Goal: Transaction & Acquisition: Purchase product/service

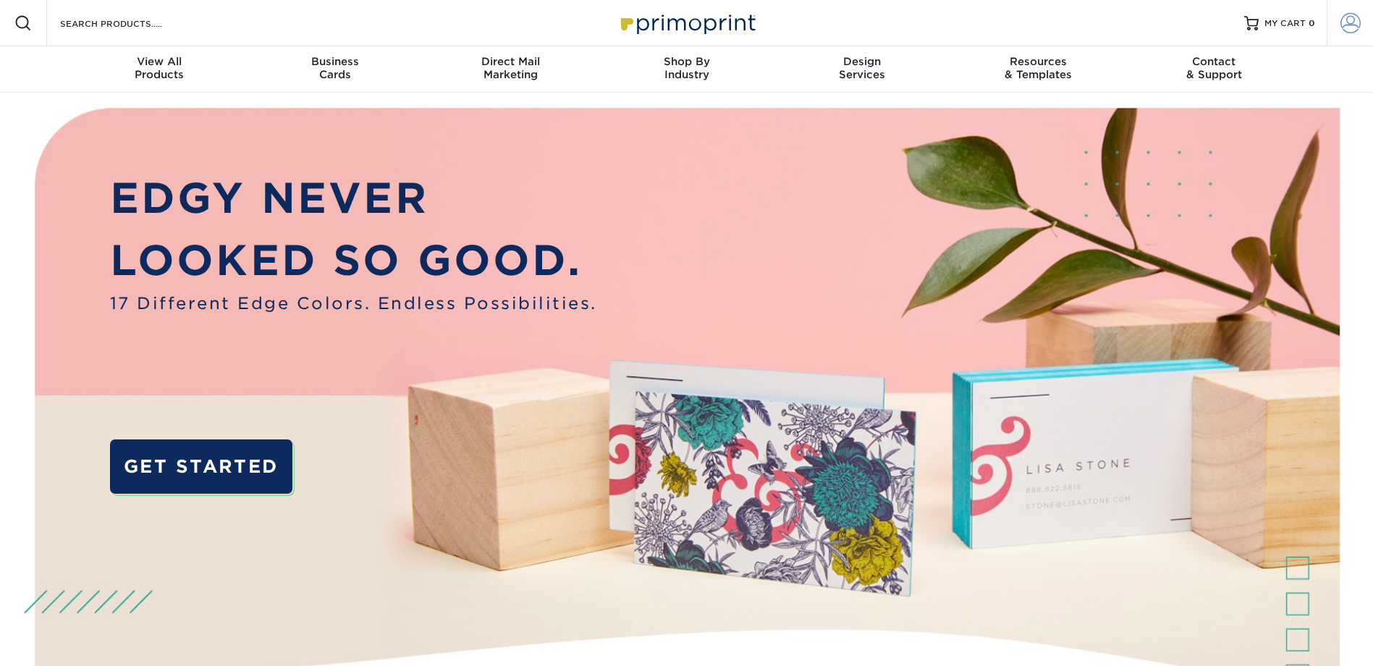
click at [1355, 24] on span at bounding box center [1351, 23] width 20 height 20
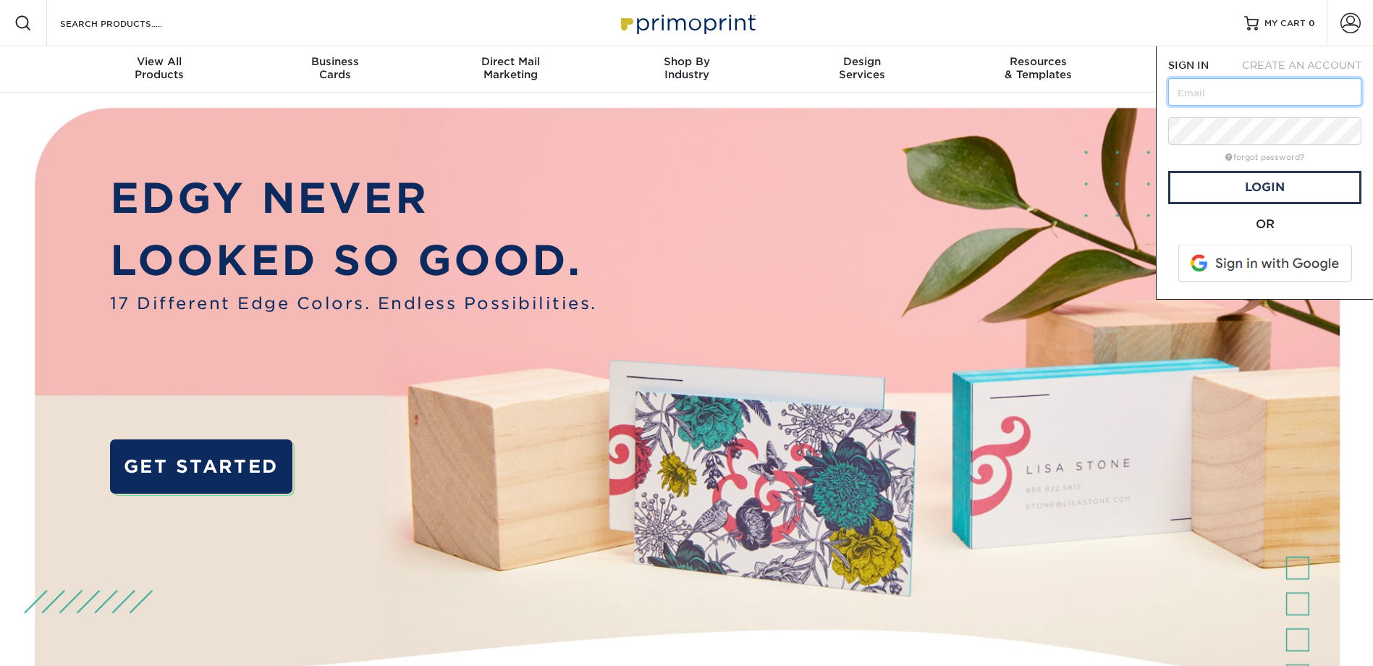
click at [1271, 88] on input "text" at bounding box center [1265, 92] width 193 height 28
type input "ck@americanchillers.com"
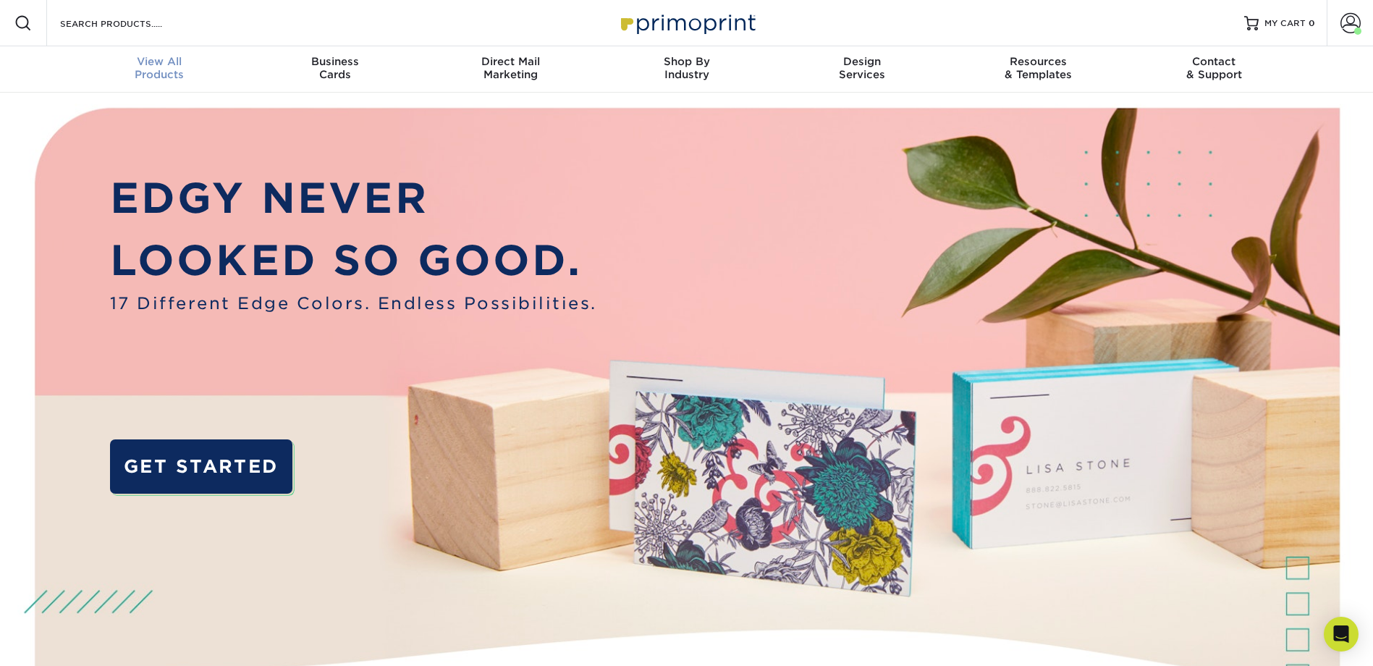
click at [153, 70] on div "View All Products" at bounding box center [160, 68] width 176 height 26
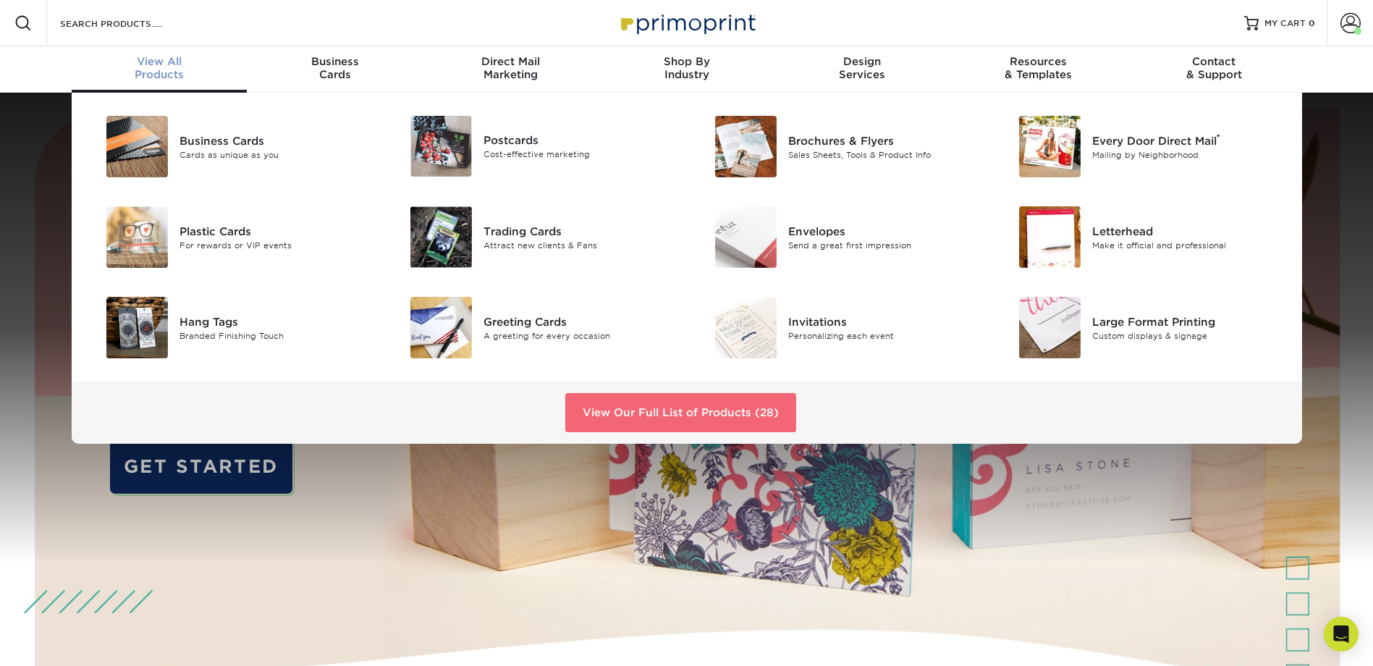
click at [649, 416] on link "View Our Full List of Products (28)" at bounding box center [680, 412] width 231 height 39
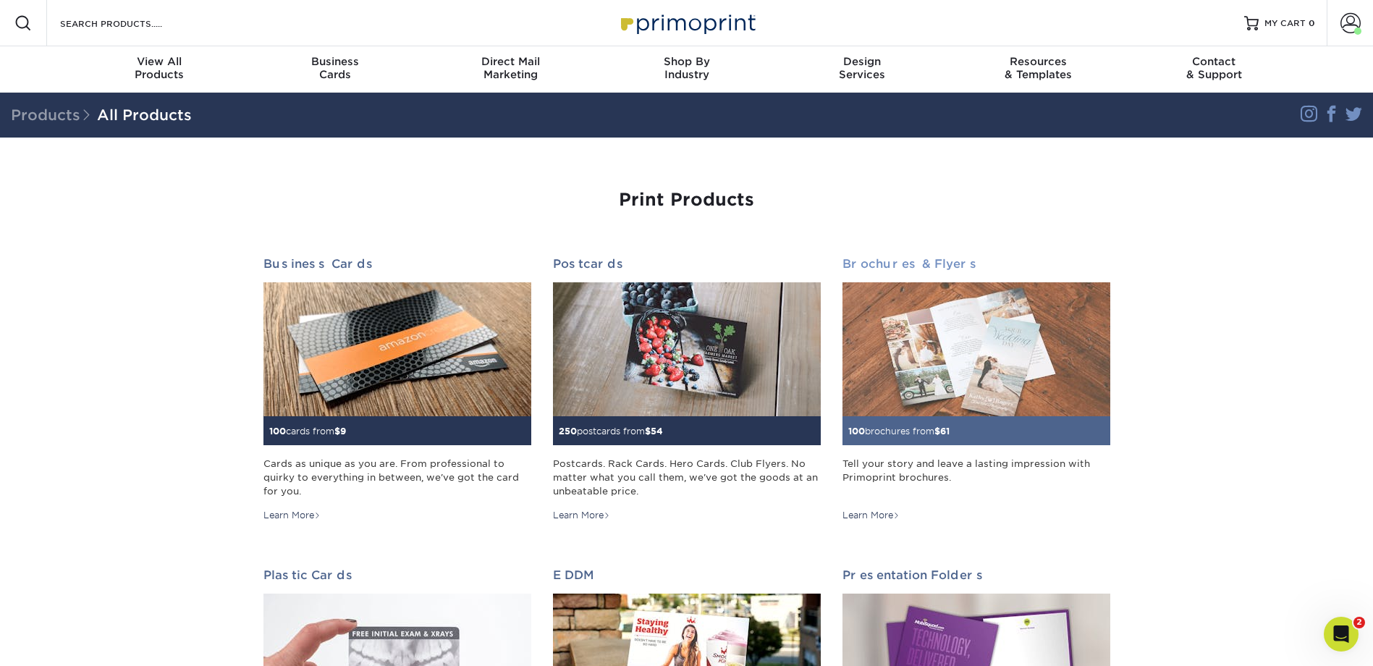
click at [946, 318] on img at bounding box center [977, 349] width 268 height 134
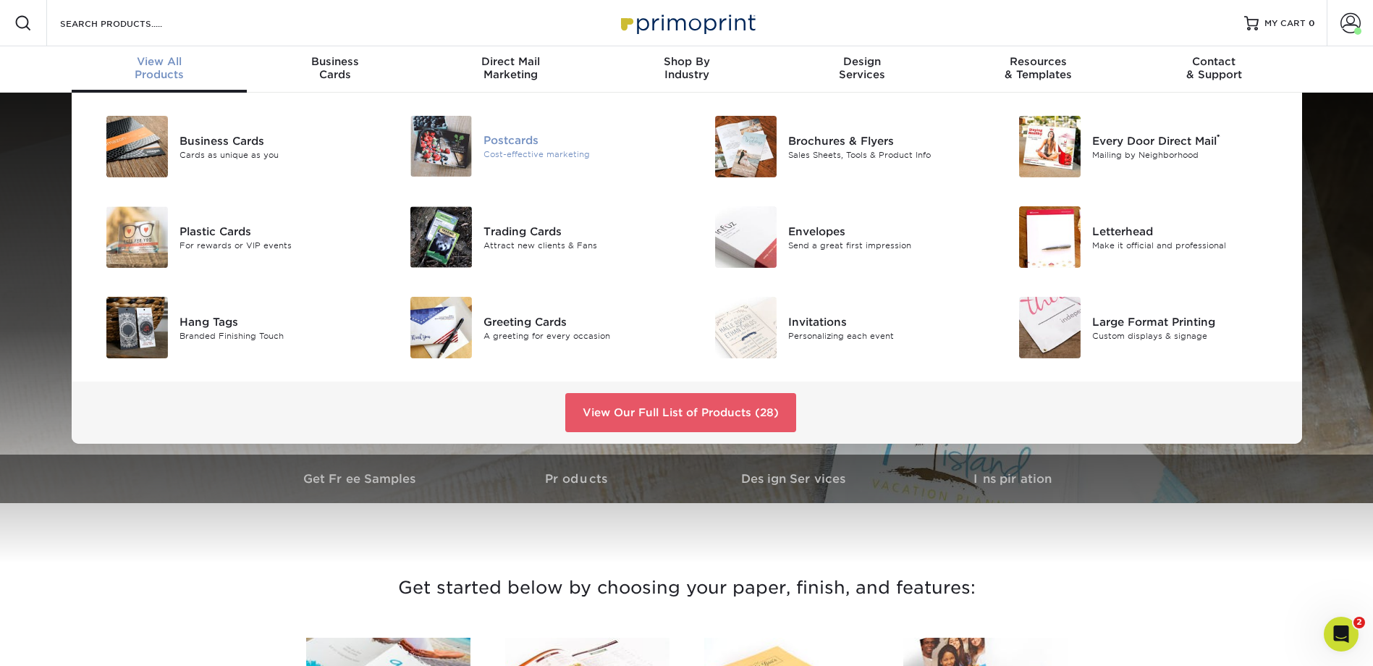
click at [526, 147] on div "Postcards" at bounding box center [580, 140] width 192 height 16
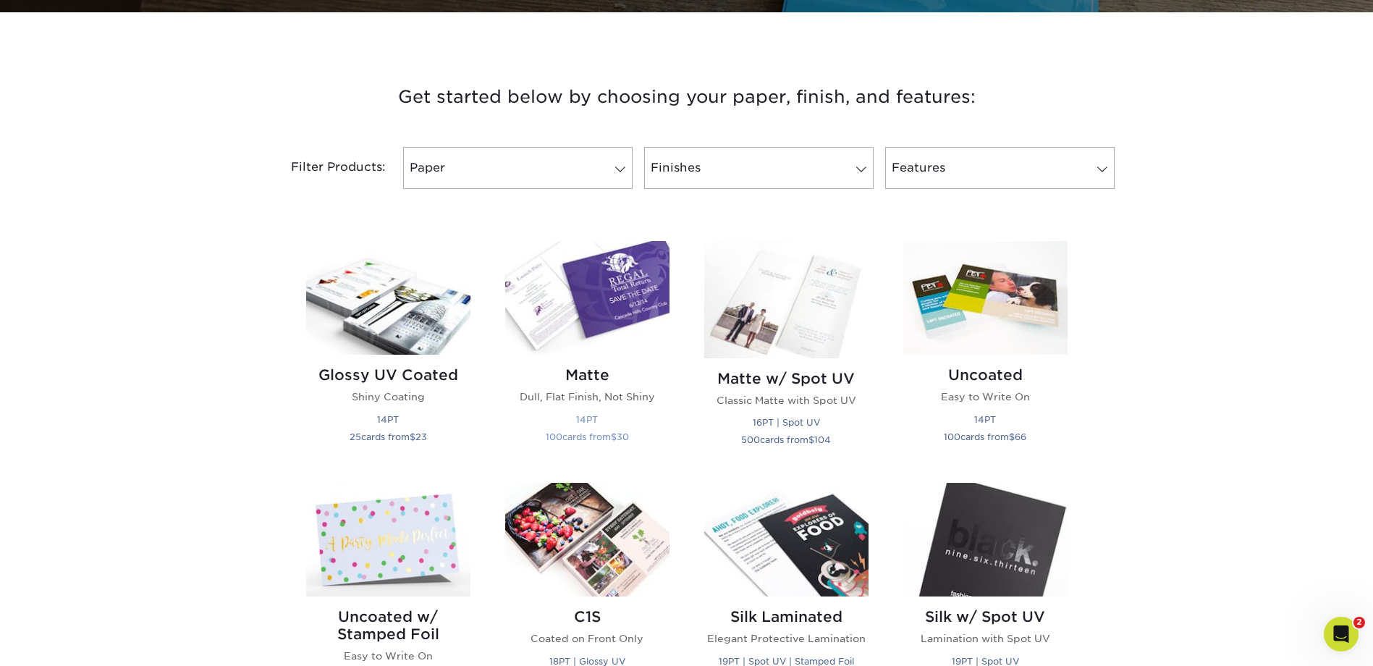
scroll to position [483, 0]
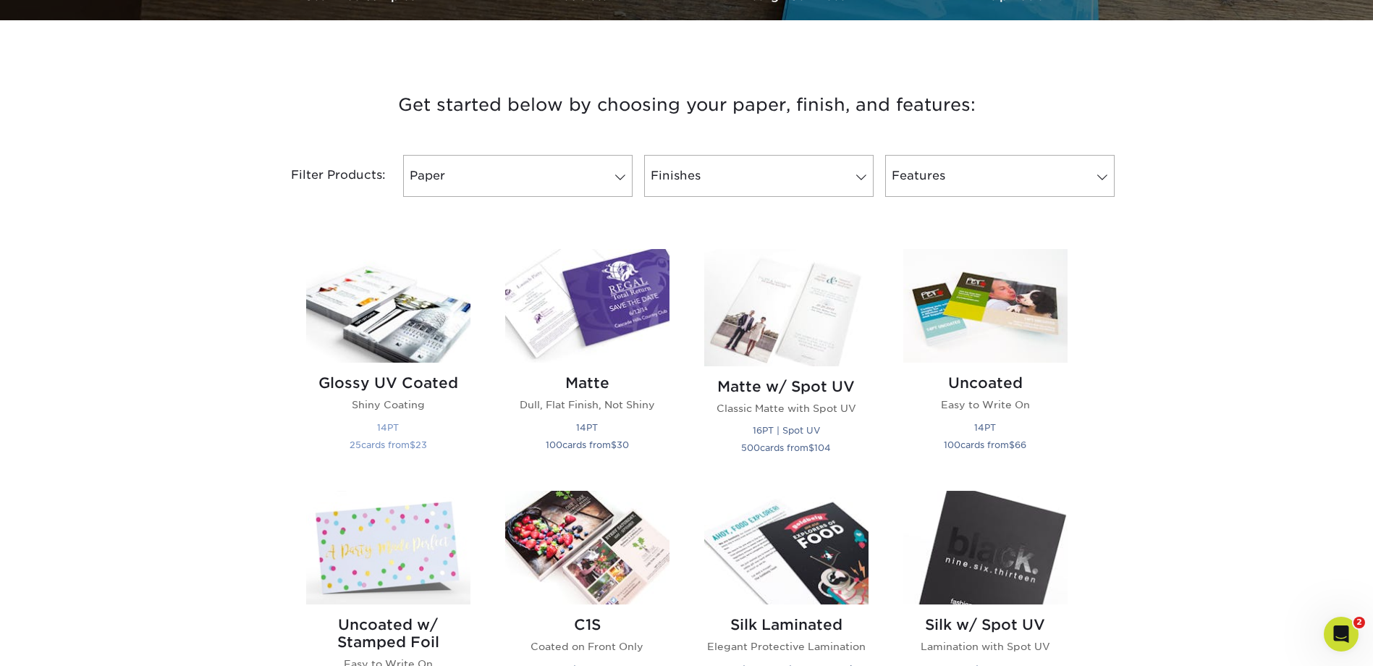
click at [407, 371] on div "Glossy UV Coated Shiny Coating 14PT 25 cards from $ 23" at bounding box center [388, 416] width 164 height 107
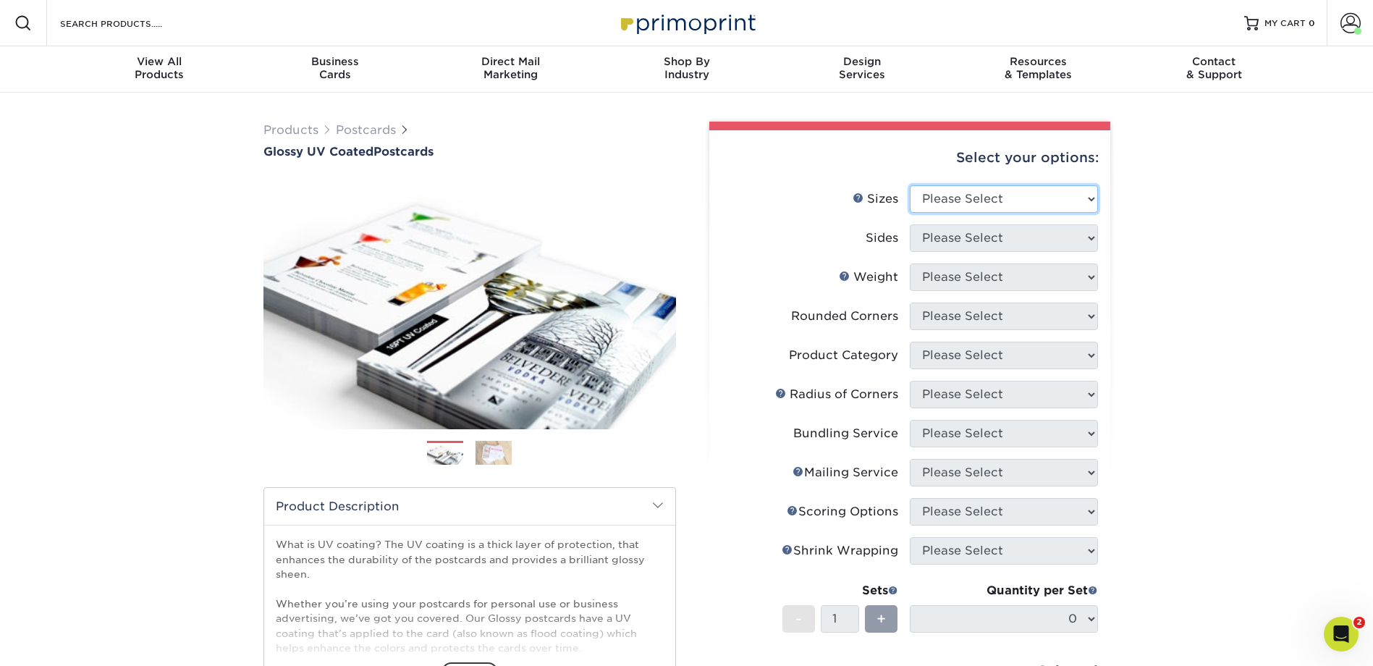
click at [1087, 194] on select "Please Select 1.5" x 7" 2" x 4" 2" x 6" 2" x 7" 2" x 8" 2.12" x 5.5" 2.12" x 5.…" at bounding box center [1004, 199] width 188 height 28
select select "6.00x9.00"
click at [910, 185] on select "Please Select 1.5" x 7" 2" x 4" 2" x 6" 2" x 7" 2" x 8" 2.12" x 5.5" 2.12" x 5.…" at bounding box center [1004, 199] width 188 height 28
click at [979, 236] on select "Please Select Print Both Sides Print Front Only" at bounding box center [1004, 238] width 188 height 28
select select "13abbda7-1d64-4f25-8bb2-c179b224825d"
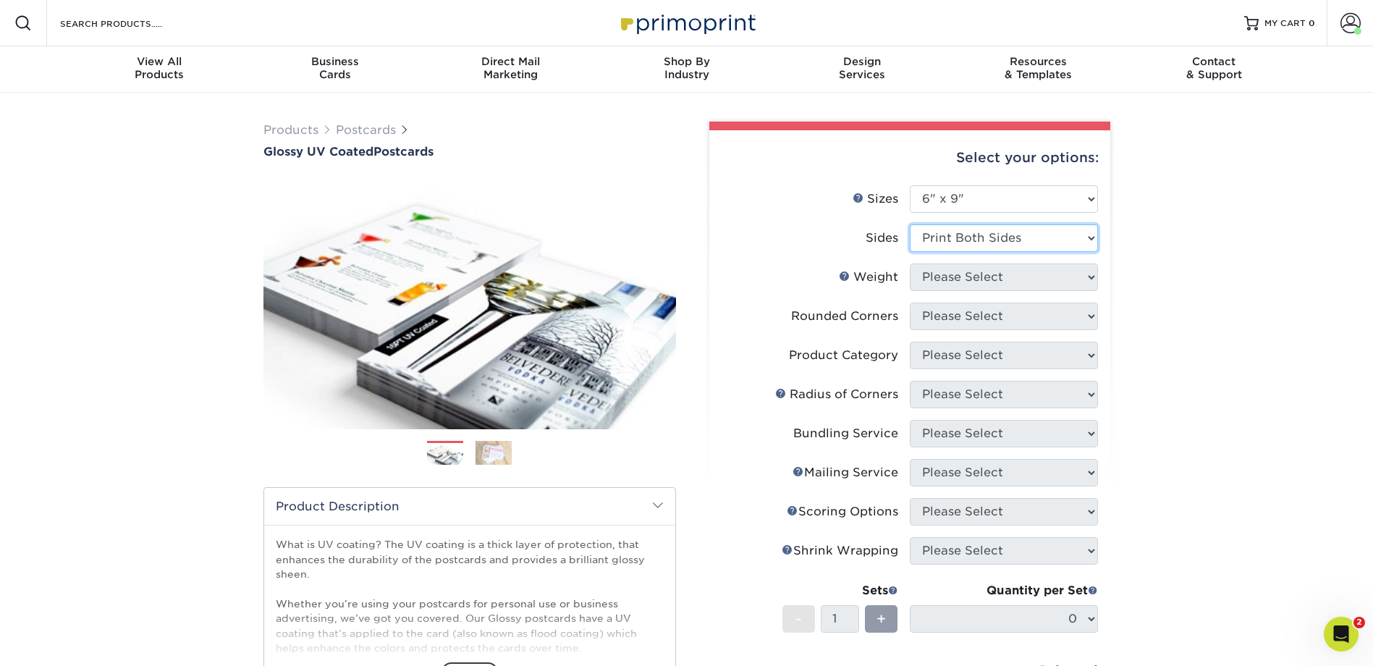
click at [910, 224] on select "Please Select Print Both Sides Print Front Only" at bounding box center [1004, 238] width 188 height 28
click at [1016, 272] on select "Please Select 16PT 14PT 18PT C1S" at bounding box center [1004, 278] width 188 height 28
select select "14PT"
click at [910, 264] on select "Please Select 16PT 14PT 18PT C1S" at bounding box center [1004, 278] width 188 height 28
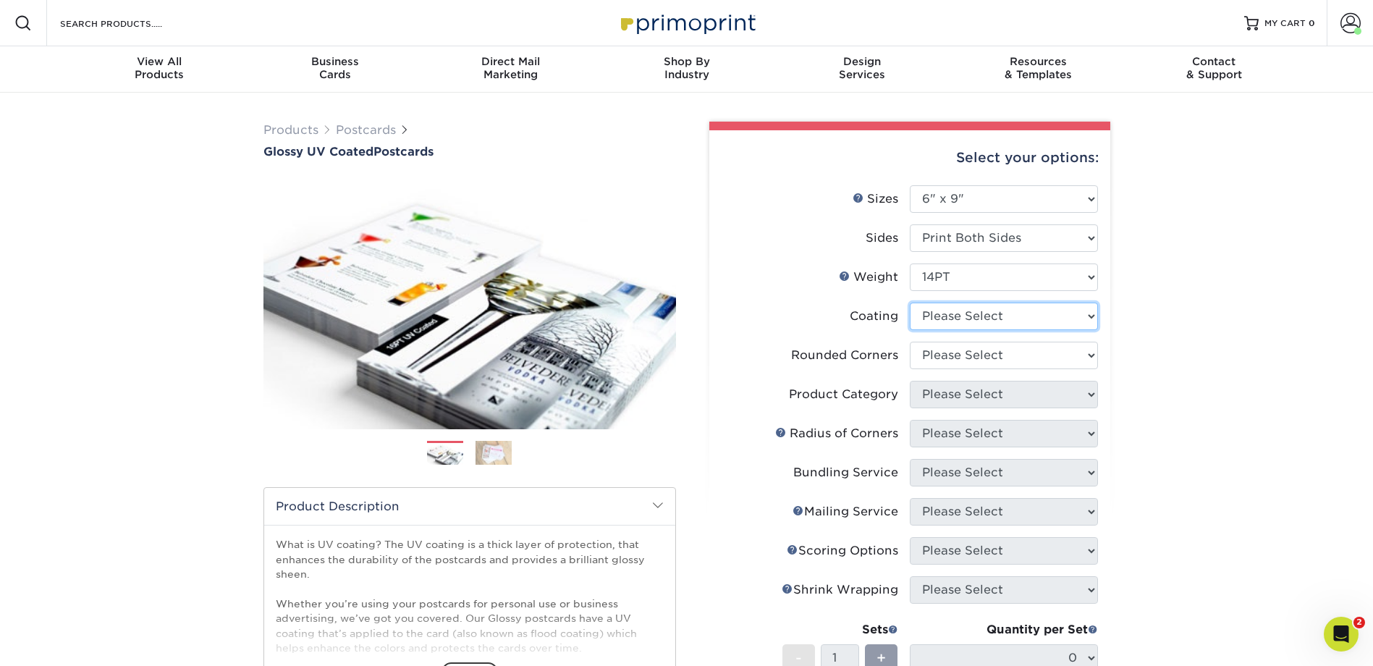
click at [955, 312] on select at bounding box center [1004, 317] width 188 height 28
select select "ae367451-b2b8-45df-a344-0f05b6a12993"
click at [910, 303] on select at bounding box center [1004, 317] width 188 height 28
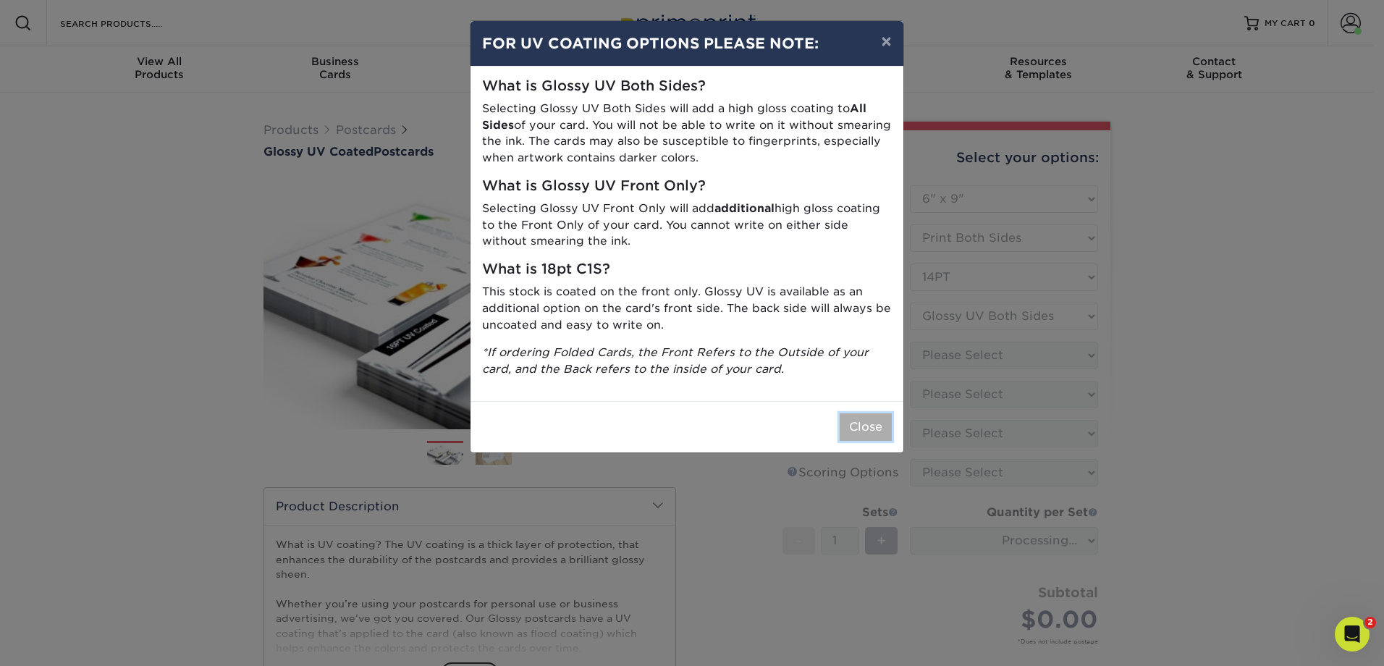
click at [861, 425] on button "Close" at bounding box center [866, 427] width 52 height 28
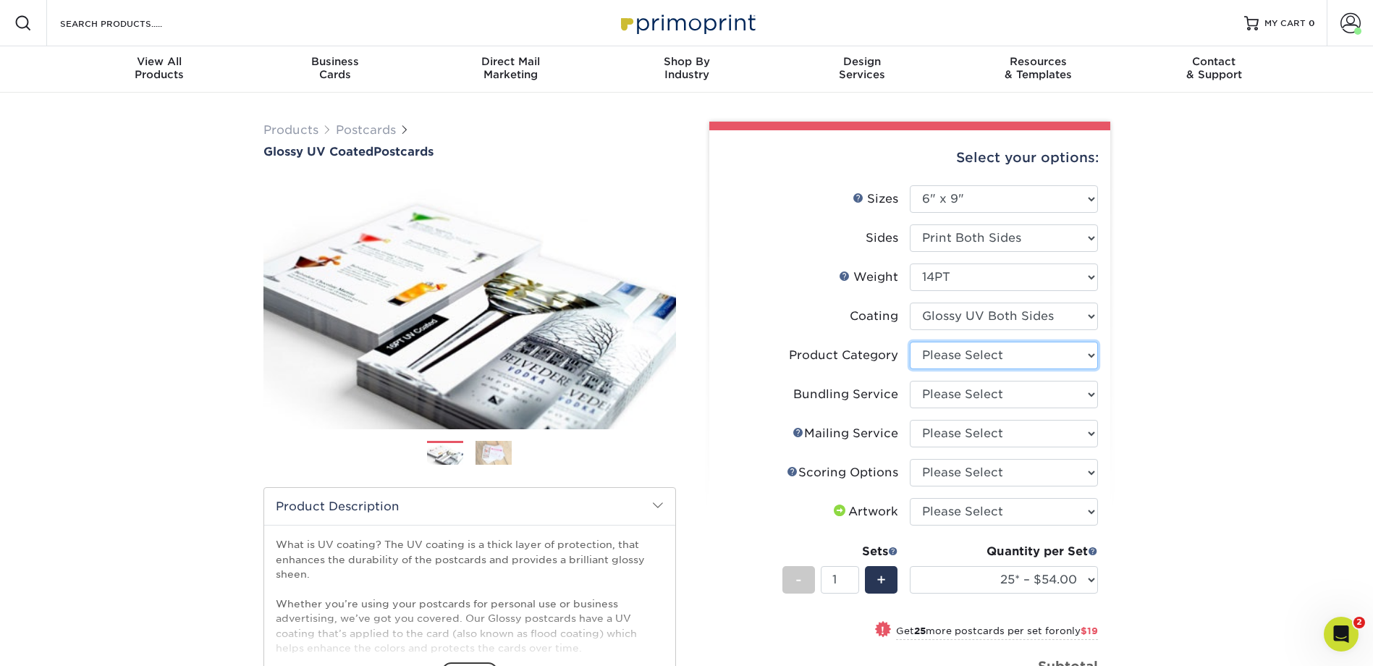
click at [1068, 353] on select "Please Select Postcards" at bounding box center [1004, 356] width 188 height 28
select select "9b7272e0-d6c8-4c3c-8e97-d3a1bcdab858"
click at [910, 342] on select "Please Select Postcards" at bounding box center [1004, 356] width 188 height 28
click at [1084, 395] on select "Please Select No Bundling Services Yes, Bundles of 50 (+2 Days) Yes, Bundles of…" at bounding box center [1004, 395] width 188 height 28
select select "58689abb-25c0-461c-a4c3-a80b627d6649"
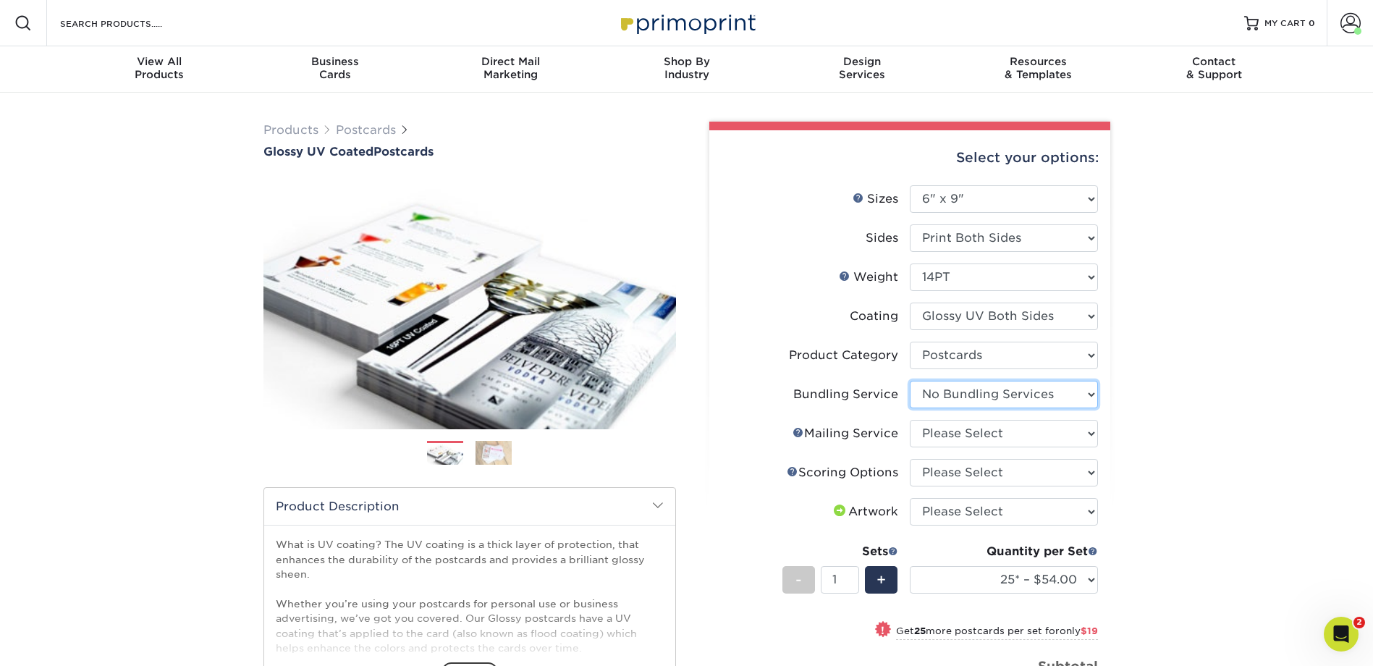
click at [910, 381] on select "Please Select No Bundling Services Yes, Bundles of 50 (+2 Days) Yes, Bundles of…" at bounding box center [1004, 395] width 188 height 28
click at [1081, 434] on select "Please Select No Direct Mailing Service No, I will mail/stamp/imprint Direct Ma…" at bounding box center [1004, 434] width 188 height 28
select select "3e5e9bdd-d78a-4c28-a41d-fe1407925ca6"
click at [910, 420] on select "Please Select No Direct Mailing Service No, I will mail/stamp/imprint Direct Ma…" at bounding box center [1004, 434] width 188 height 28
click at [1083, 471] on select "Please Select No Scoring One Score Two Scores" at bounding box center [1004, 473] width 188 height 28
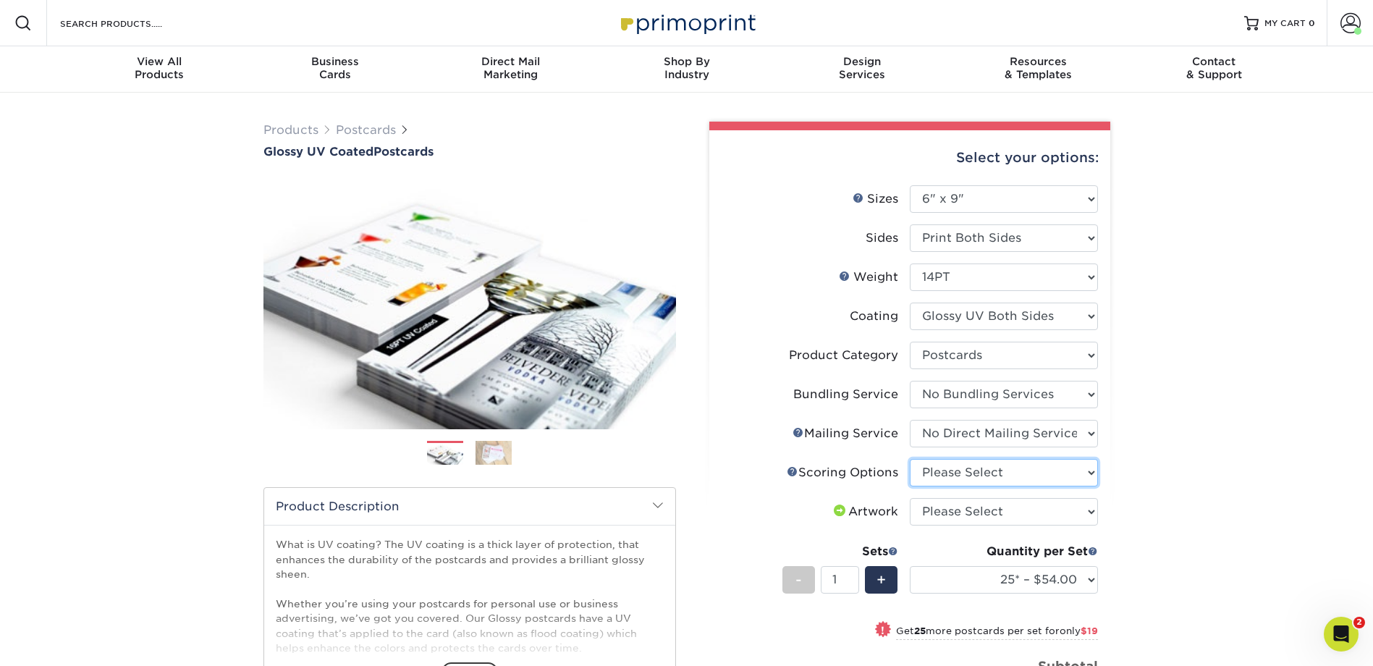
select select "16ebe401-5398-422d-8cb0-f3adbb82deb5"
click at [910, 459] on select "Please Select No Scoring One Score Two Scores" at bounding box center [1004, 473] width 188 height 28
click at [1084, 508] on select "Please Select I will upload files I need a design - $150" at bounding box center [1004, 512] width 188 height 28
select select "upload"
click at [910, 498] on select "Please Select I will upload files I need a design - $150" at bounding box center [1004, 512] width 188 height 28
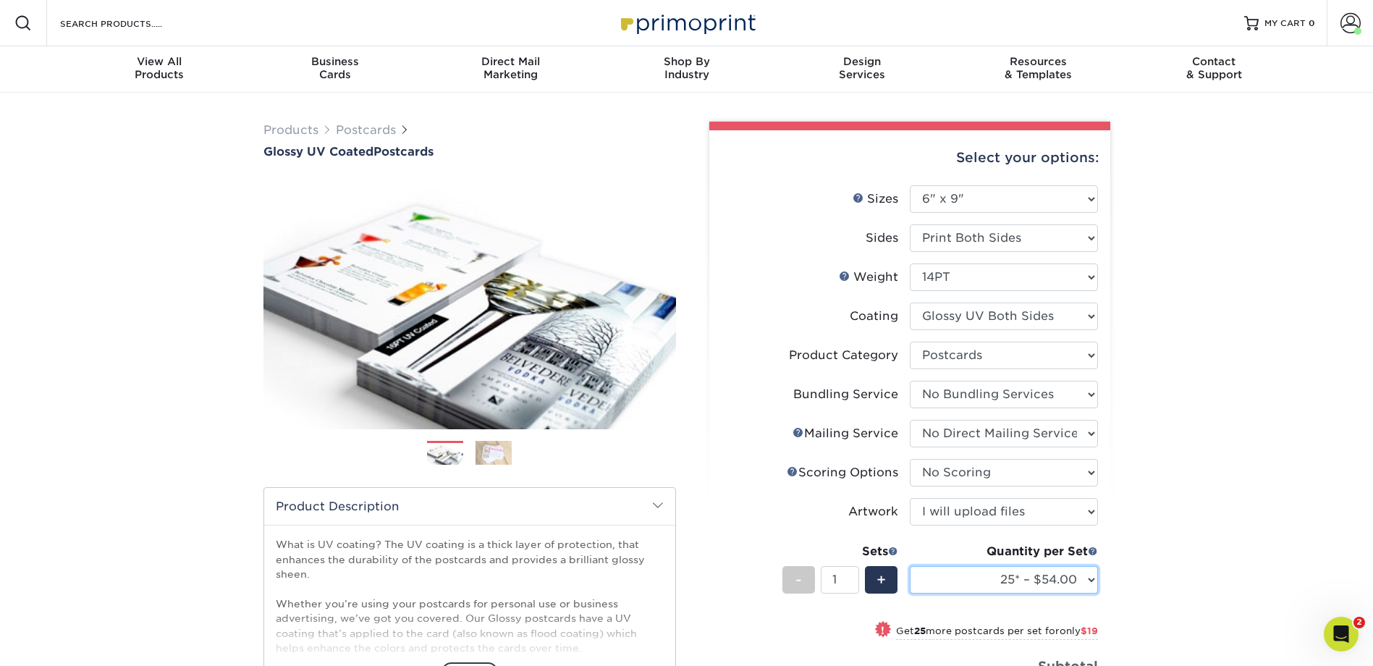
click at [1090, 580] on select "25* – $54.00 50* – $73.00 75* – $85.00 100* – $113.00 250* – $191.00 500 – $229…" at bounding box center [1004, 580] width 188 height 28
click at [1271, 356] on div "Products Postcards Glossy UV Coated Postcards Previous Next show more 25" at bounding box center [686, 530] width 1373 height 874
click at [1088, 573] on select "25* – $54.00 50* – $73.00 75* – $85.00 100* – $113.00 250* – $191.00 500 – $229…" at bounding box center [1004, 580] width 188 height 28
select select "1000 – $270.00"
click at [910, 566] on select "25* – $54.00 50* – $73.00 75* – $85.00 100* – $113.00 250* – $191.00 500 – $229…" at bounding box center [1004, 580] width 188 height 28
